Goal: Navigation & Orientation: Find specific page/section

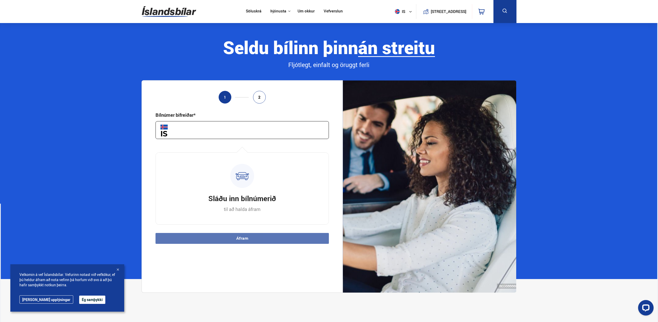
click at [79, 300] on button "Ég samþykki" at bounding box center [92, 300] width 26 height 8
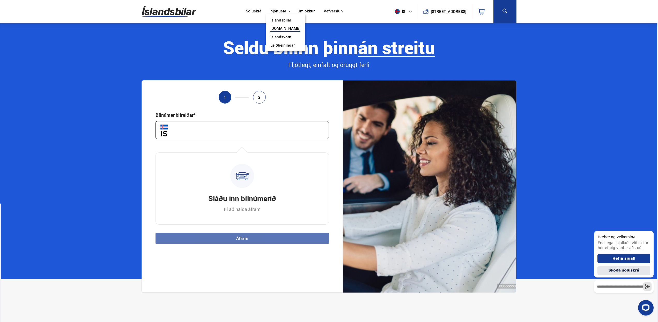
click at [270, 10] on button "Þjónusta" at bounding box center [278, 11] width 16 height 5
click at [280, 26] on link "[DOMAIN_NAME]" at bounding box center [285, 28] width 30 height 5
click at [283, 18] on link "Íslandsbílar" at bounding box center [280, 20] width 21 height 5
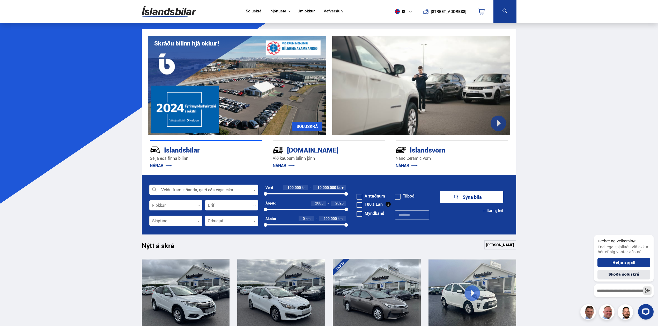
click at [277, 164] on link "NÁNAR" at bounding box center [284, 166] width 22 height 6
click at [289, 166] on link "NÁNAR" at bounding box center [284, 166] width 22 height 6
click at [293, 156] on p "Við kaupum bílinn þinn" at bounding box center [329, 159] width 113 height 6
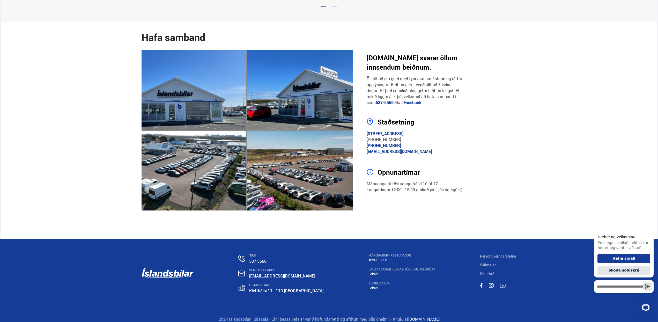
scroll to position [921, 0]
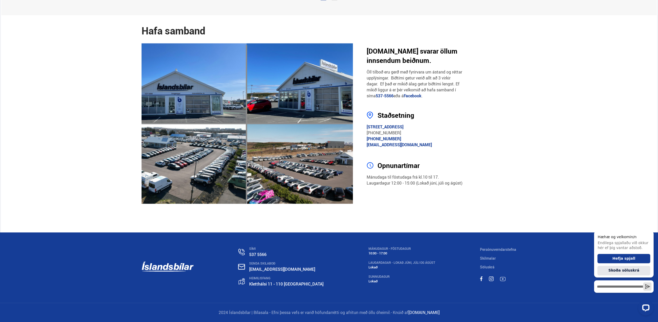
click at [484, 257] on link "Skilmalar" at bounding box center [488, 258] width 16 height 5
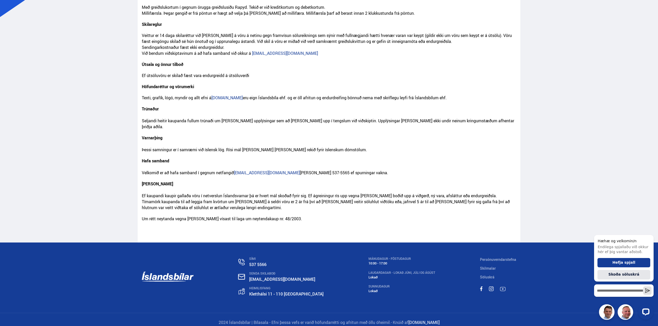
scroll to position [81, 0]
